Goal: Navigation & Orientation: Find specific page/section

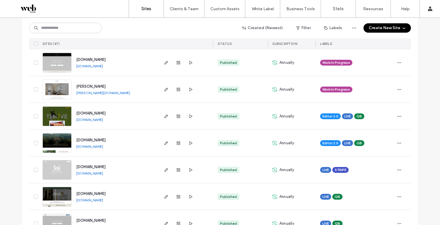
scroll to position [169, 0]
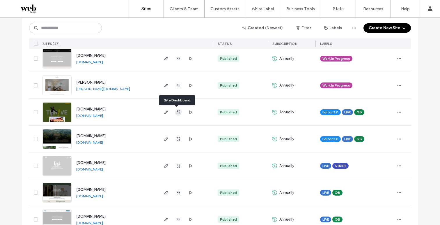
click at [176, 112] on icon "button" at bounding box center [178, 112] width 5 height 5
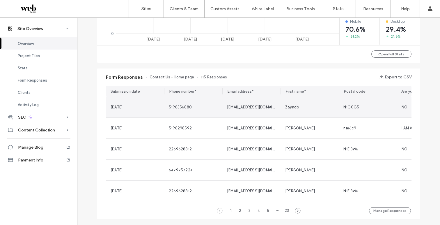
scroll to position [325, 0]
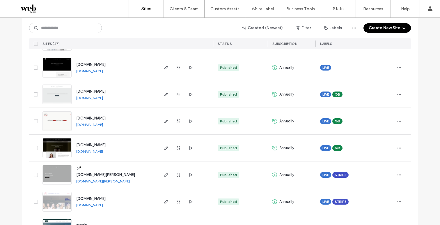
scroll to position [478, 0]
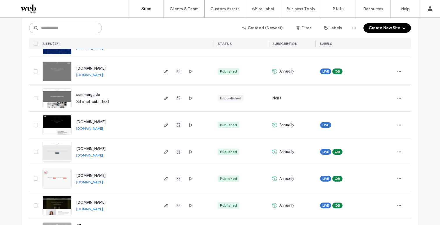
click at [85, 27] on input at bounding box center [65, 28] width 73 height 10
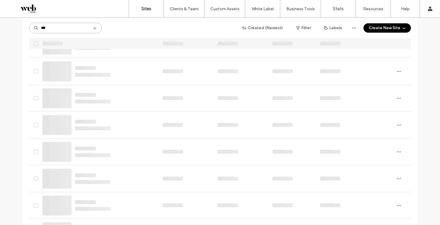
scroll to position [0, 0]
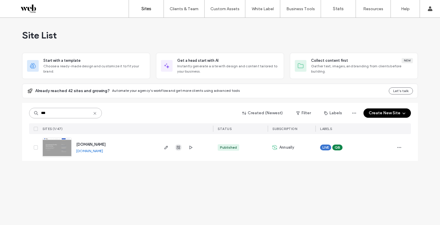
type input "***"
click at [180, 147] on icon "button" at bounding box center [178, 147] width 5 height 5
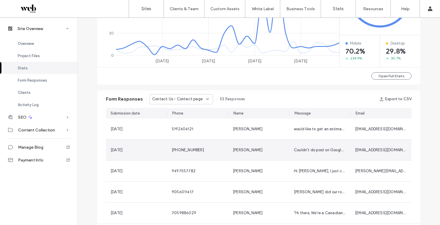
scroll to position [314, 0]
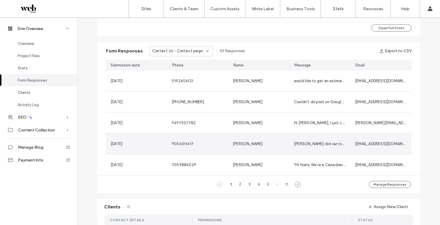
scroll to position [351, 0]
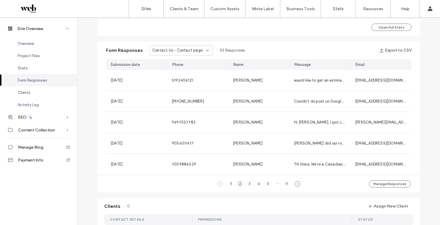
click at [238, 183] on div "2" at bounding box center [240, 183] width 7 height 7
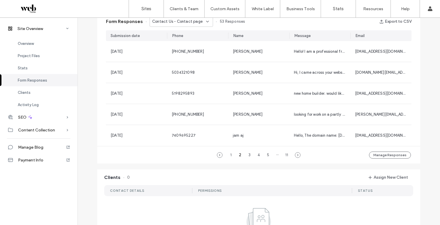
scroll to position [381, 0]
click at [230, 156] on div "1" at bounding box center [230, 154] width 7 height 7
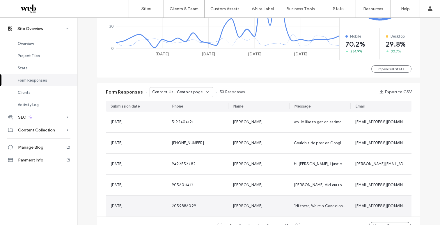
scroll to position [309, 0]
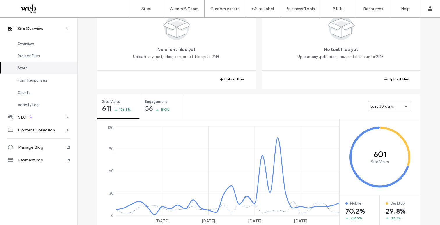
scroll to position [81, 0]
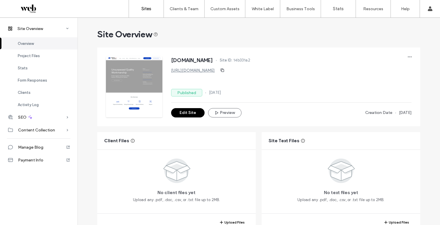
click at [138, 11] on link "Sites" at bounding box center [146, 8] width 35 height 17
click at [137, 6] on link "Sites" at bounding box center [146, 8] width 35 height 17
